Goal: Information Seeking & Learning: Find specific fact

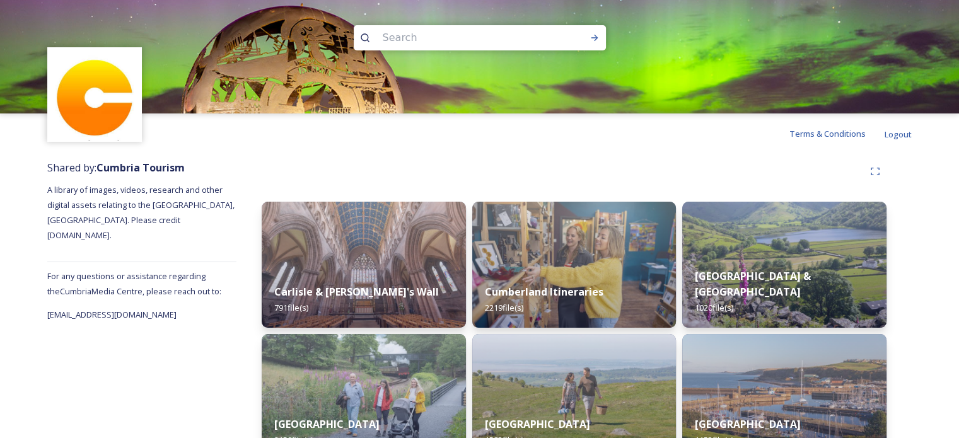
click at [410, 35] on input at bounding box center [462, 38] width 173 height 28
type input "potfest"
click at [596, 32] on div "Run Search" at bounding box center [594, 37] width 23 height 23
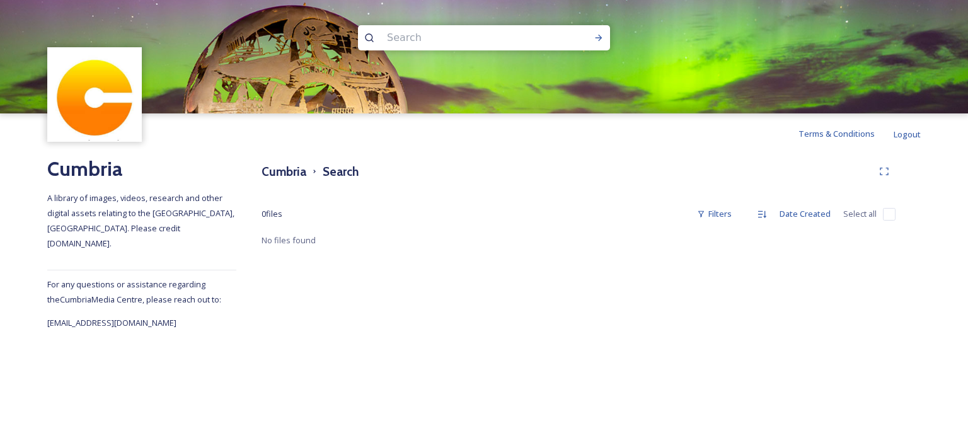
click at [383, 30] on input at bounding box center [467, 38] width 173 height 28
type input "pottery"
click at [603, 38] on icon at bounding box center [599, 38] width 10 height 10
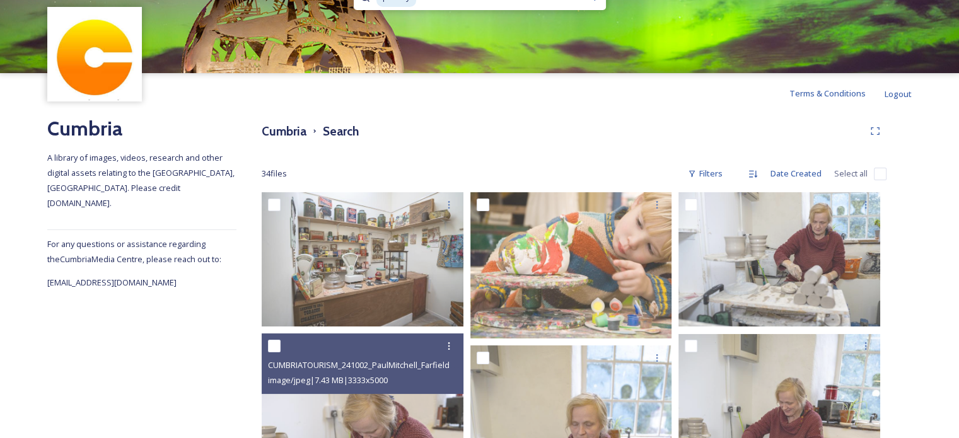
scroll to position [23, 0]
